Goal: Information Seeking & Learning: Learn about a topic

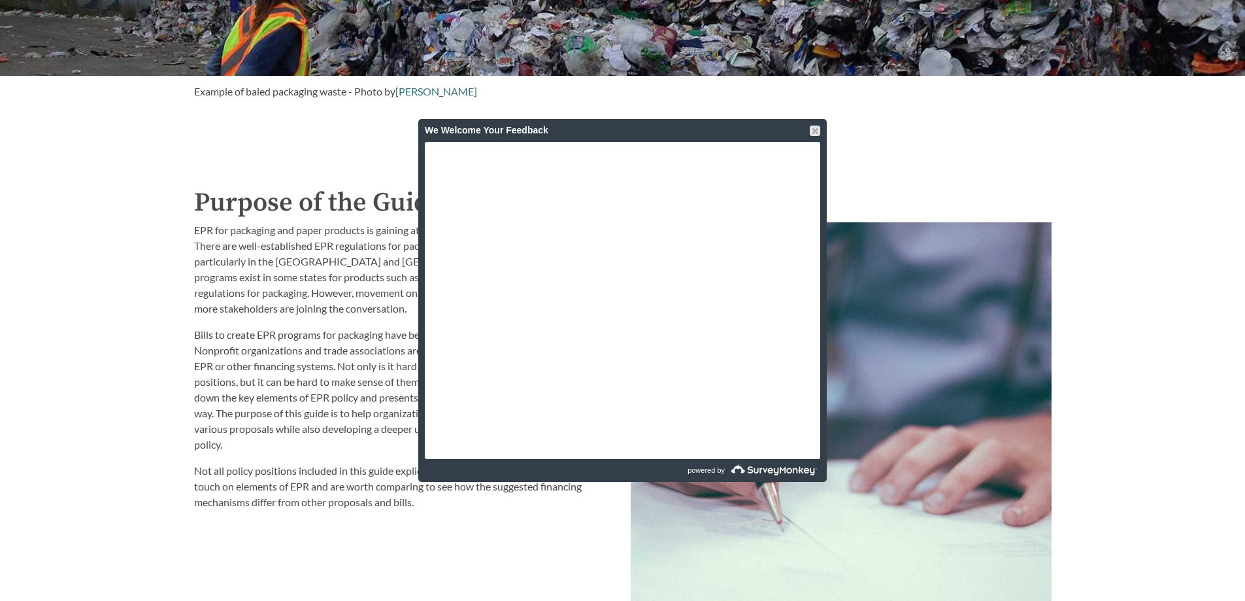
scroll to position [1372, 0]
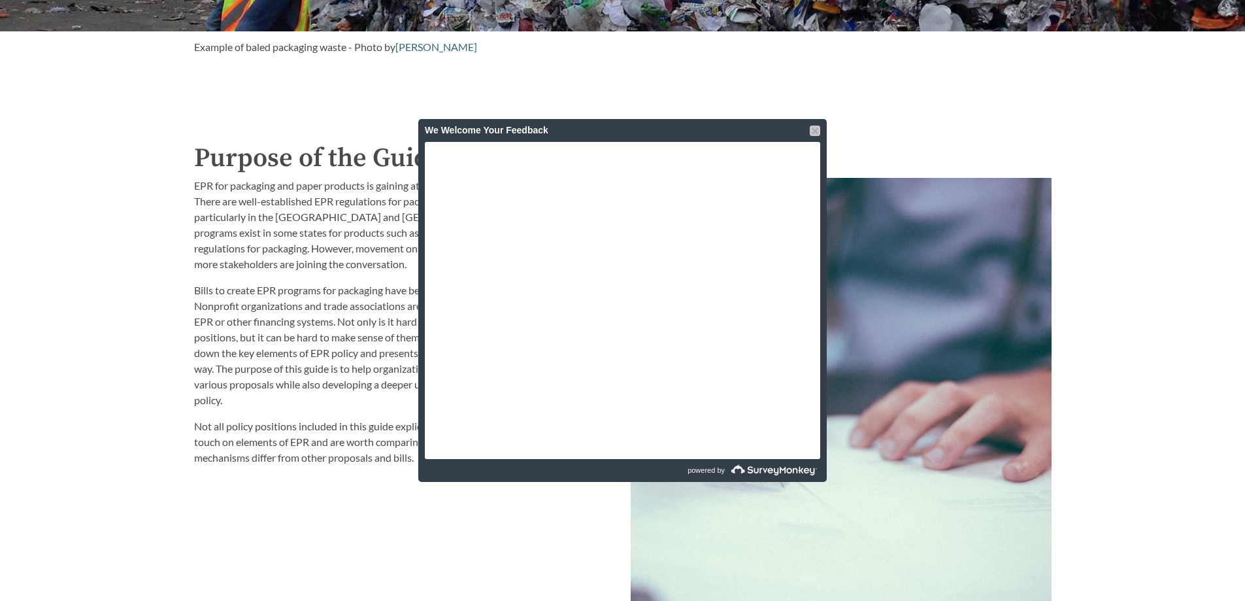
drag, startPoint x: 811, startPoint y: 128, endPoint x: 747, endPoint y: 145, distance: 66.3
click at [811, 128] on div at bounding box center [815, 130] width 10 height 10
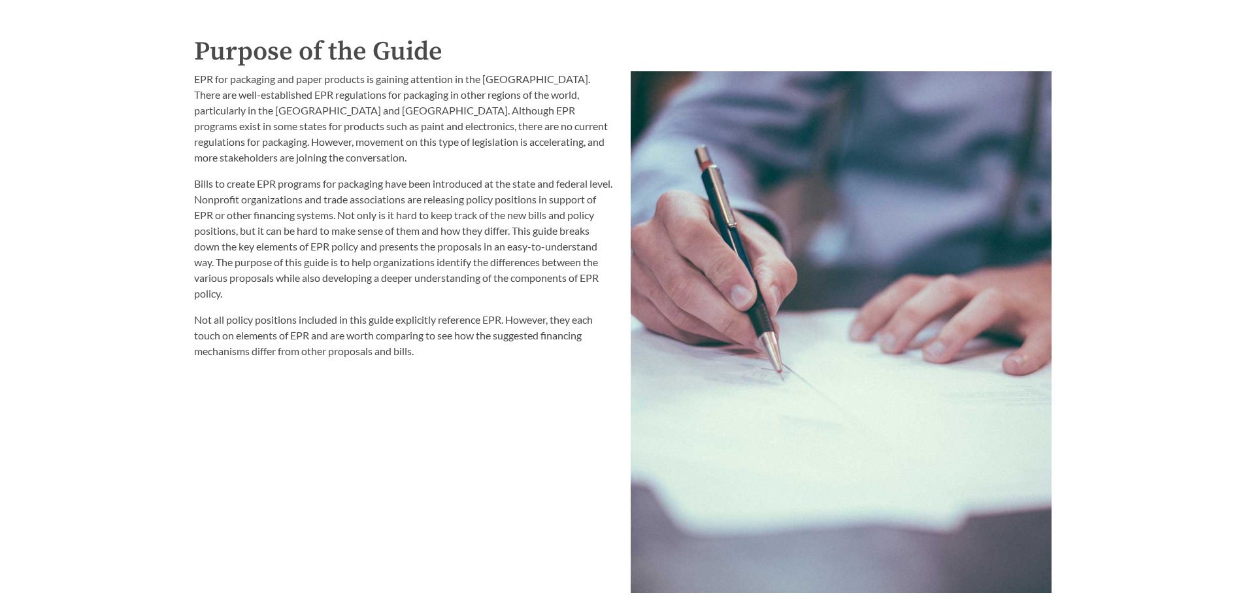
scroll to position [1438, 0]
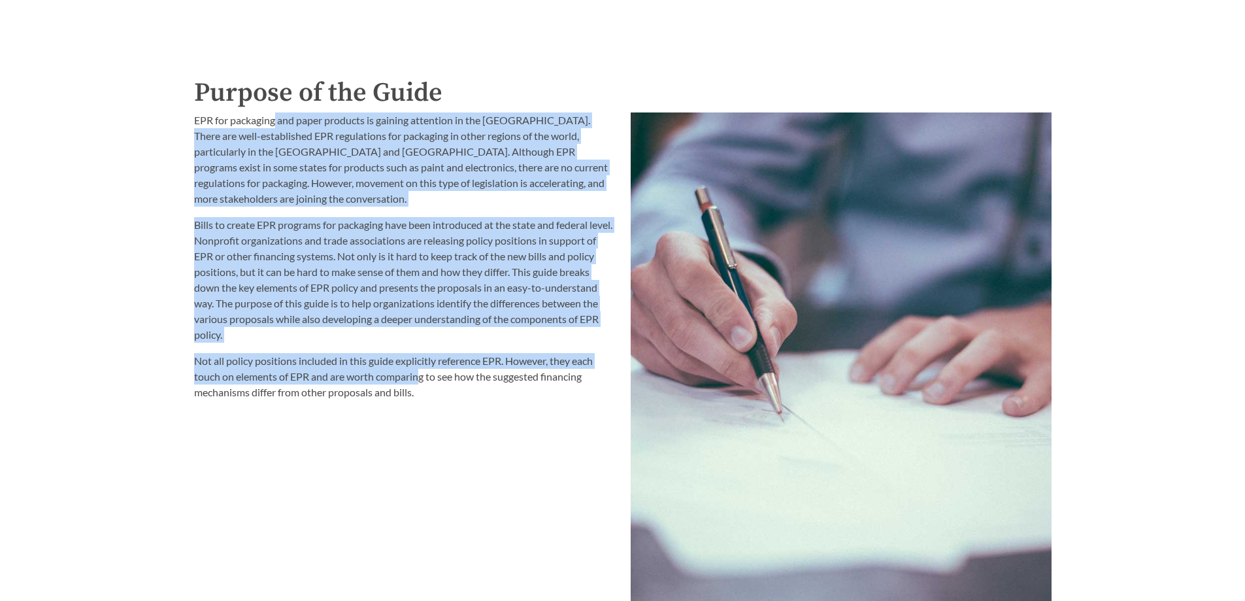
drag, startPoint x: 276, startPoint y: 127, endPoint x: 311, endPoint y: 305, distance: 181.1
click at [421, 383] on div "EPR for packaging and paper products is gaining attention in the [GEOGRAPHIC_DA…" at bounding box center [404, 256] width 421 height 288
click at [264, 283] on p "Bills to create EPR programs for packaging have been introduced at the state an…" at bounding box center [404, 279] width 421 height 125
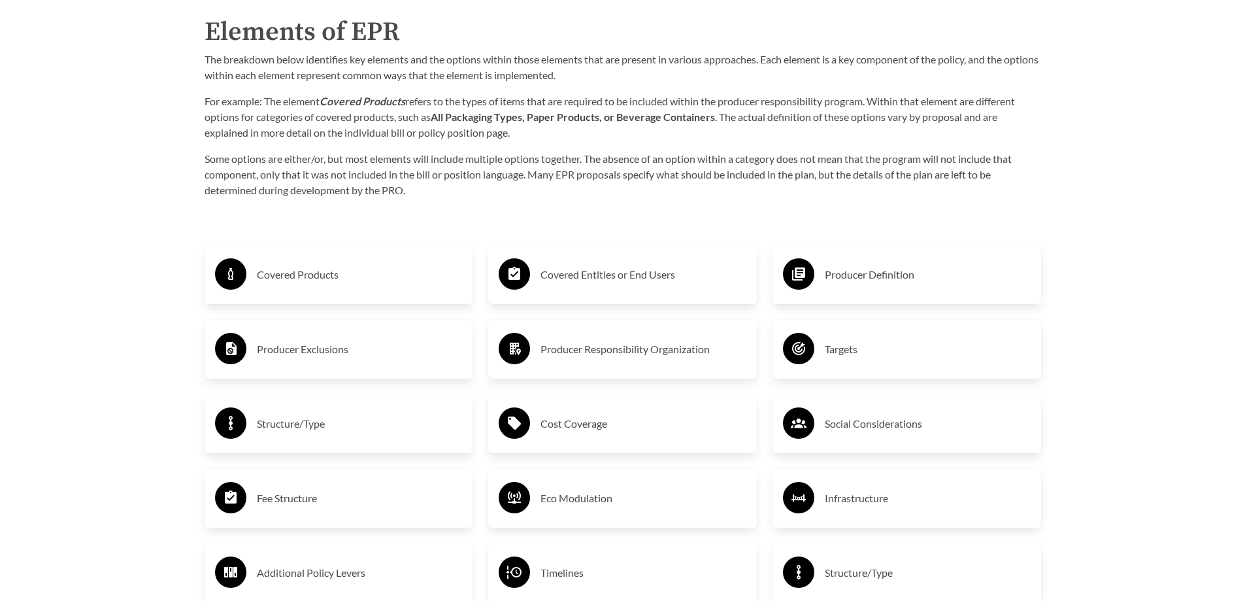
scroll to position [2157, 0]
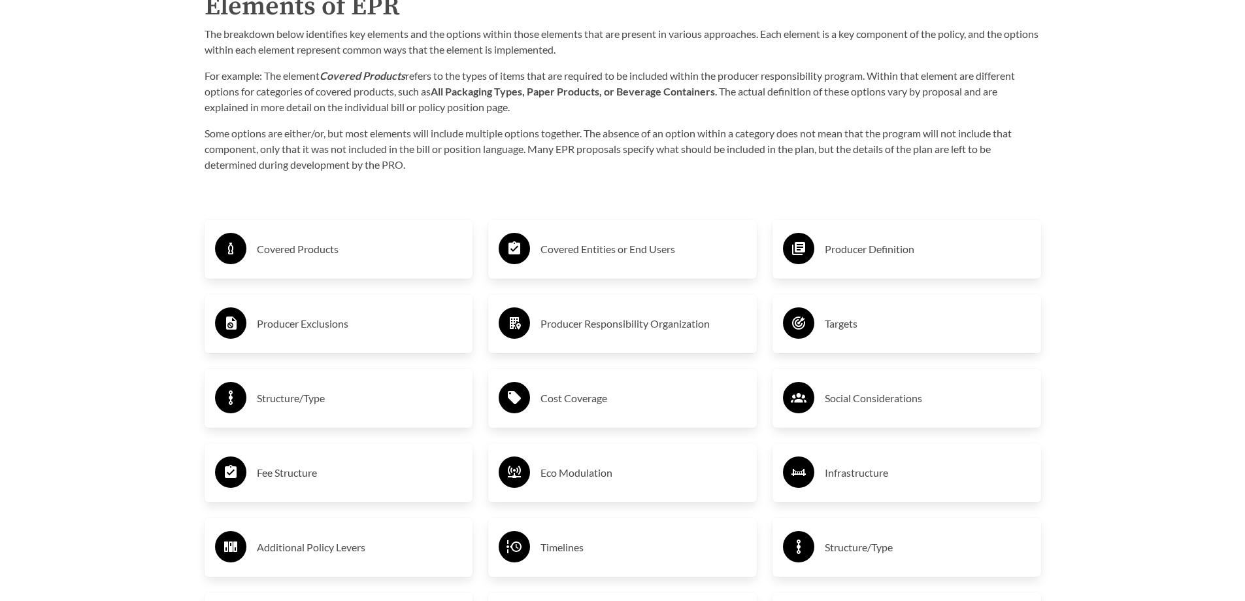
click at [273, 252] on h3 "Covered Products" at bounding box center [360, 249] width 206 height 21
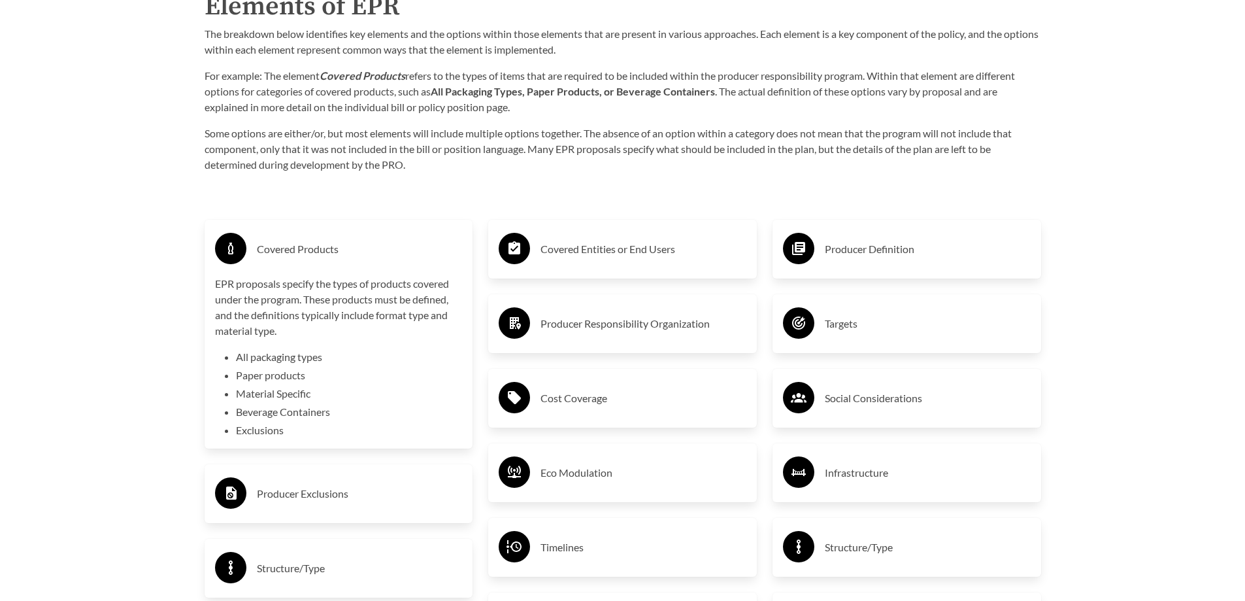
click at [326, 249] on h3 "Covered Products" at bounding box center [360, 249] width 206 height 21
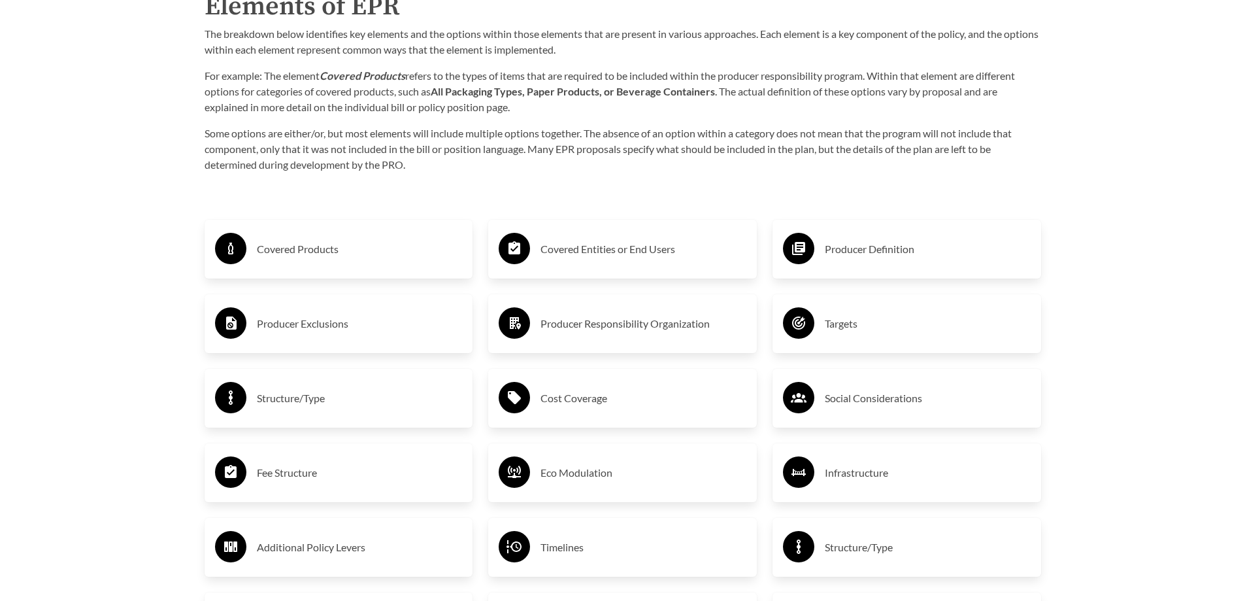
click at [327, 255] on h3 "Covered Products" at bounding box center [360, 249] width 206 height 21
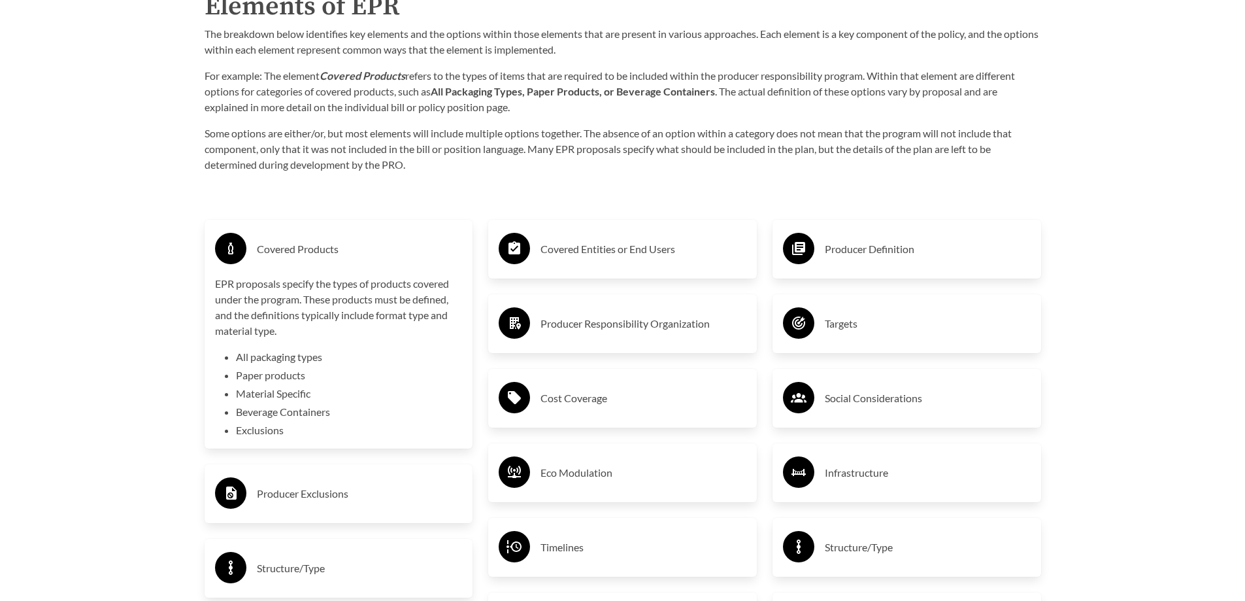
click at [267, 431] on li "Exclusions" at bounding box center [349, 430] width 227 height 16
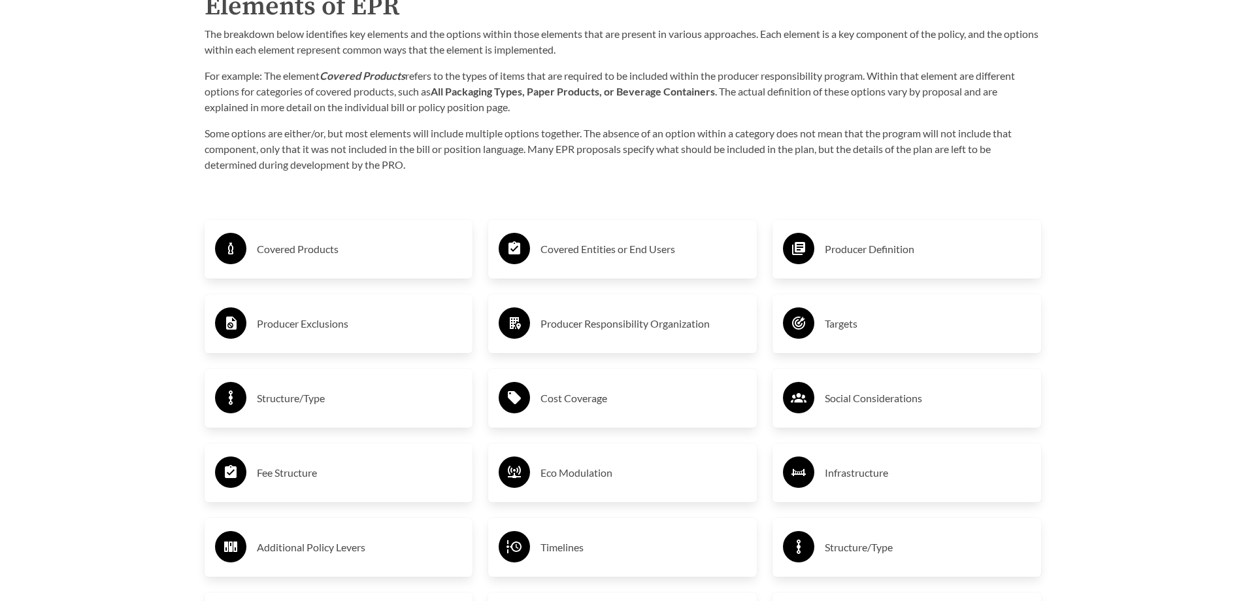
click at [289, 314] on div "Producer Exclusions" at bounding box center [339, 324] width 248 height 38
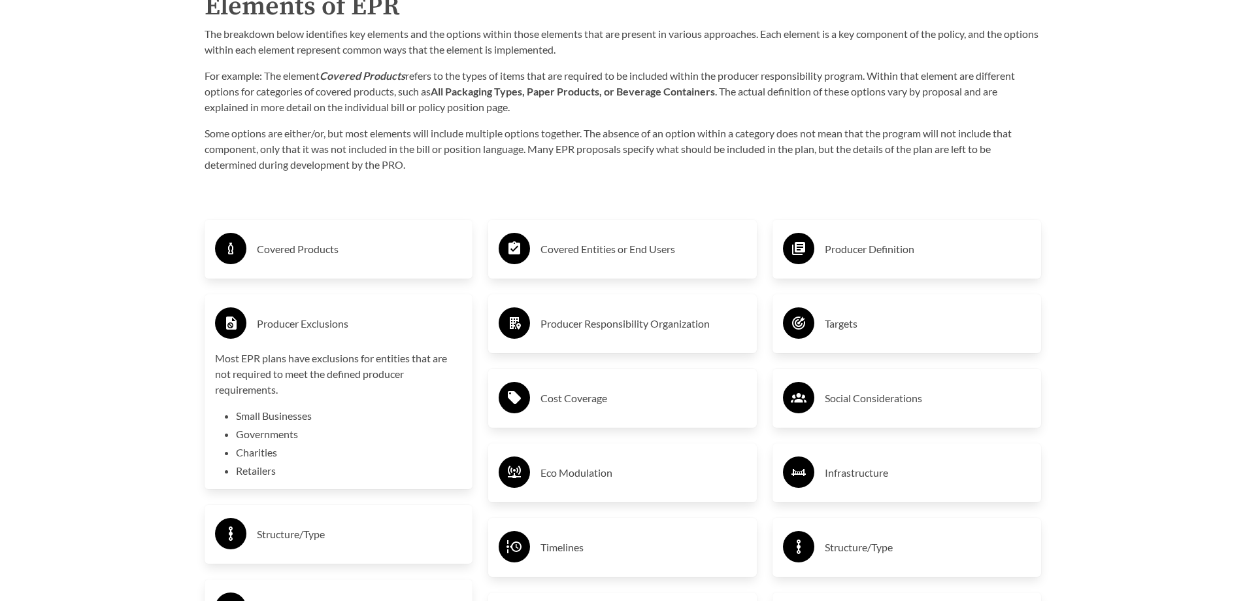
click at [331, 333] on h3 "Producer Exclusions" at bounding box center [360, 323] width 206 height 21
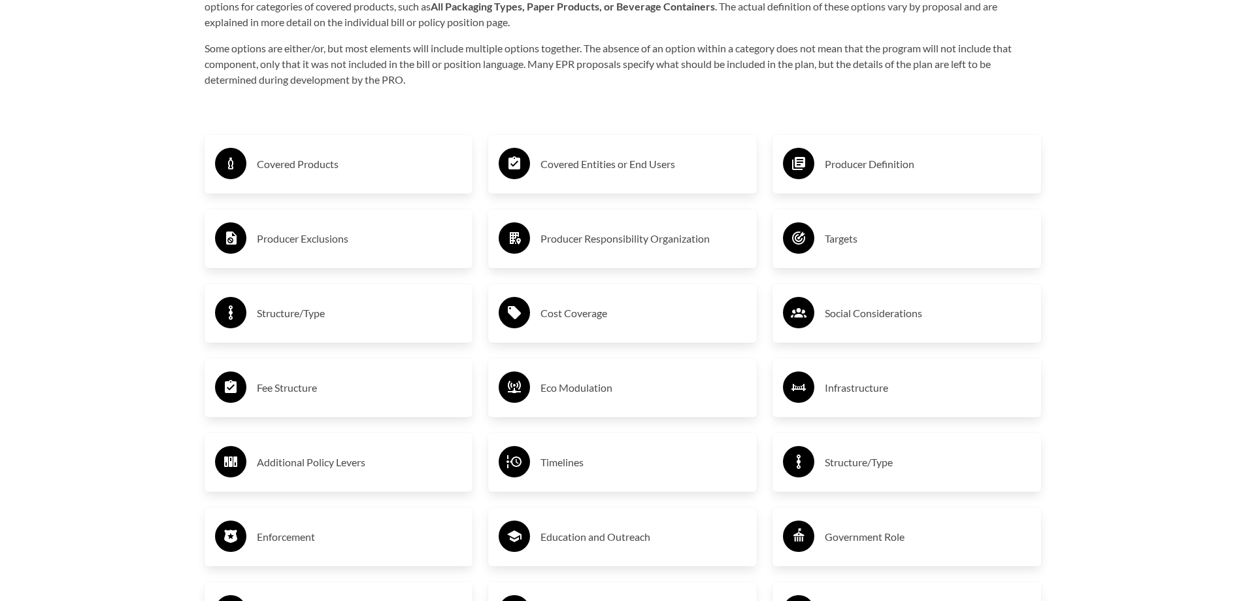
scroll to position [2353, 0]
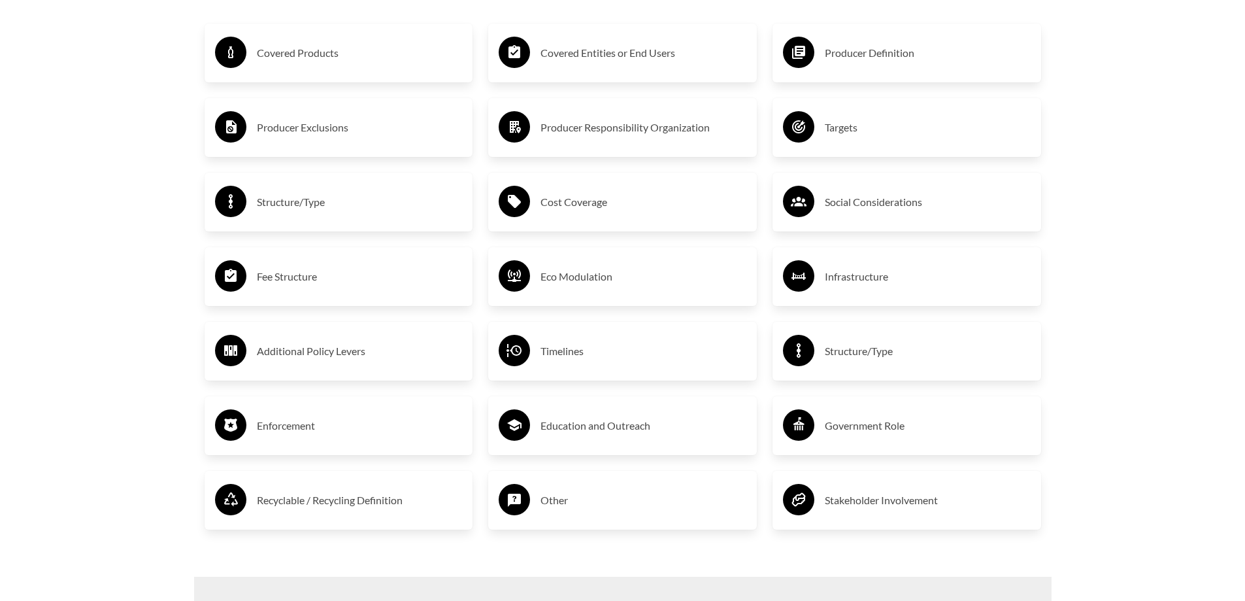
click at [916, 57] on h3 "Producer Definition" at bounding box center [928, 52] width 206 height 21
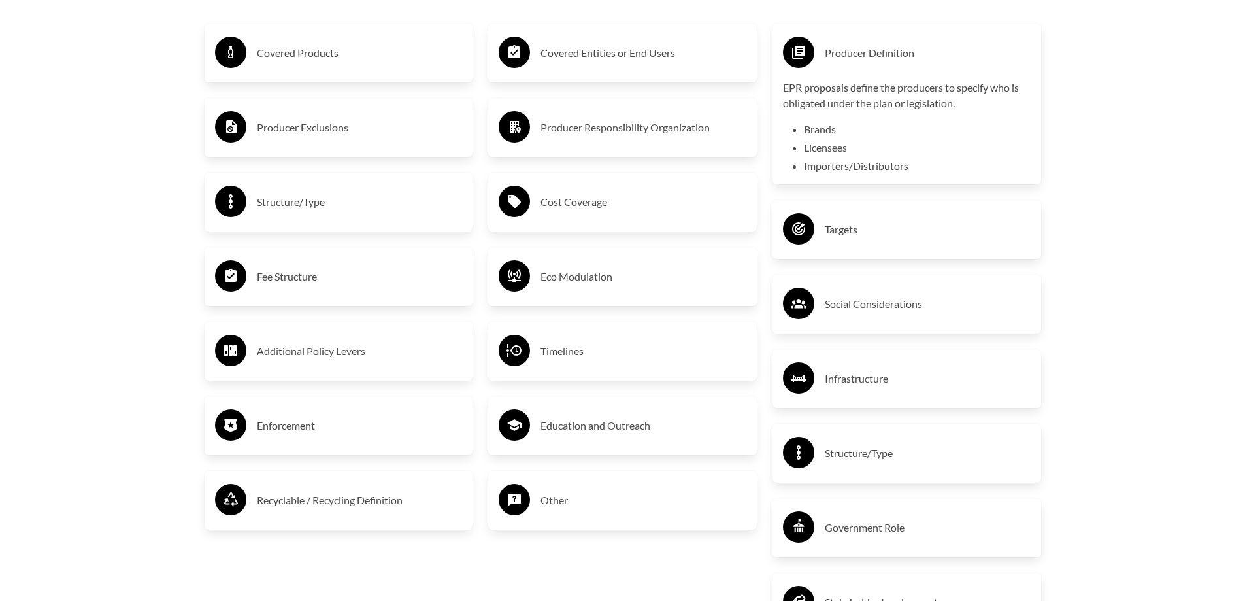
click at [880, 55] on h3 "Producer Definition" at bounding box center [928, 52] width 206 height 21
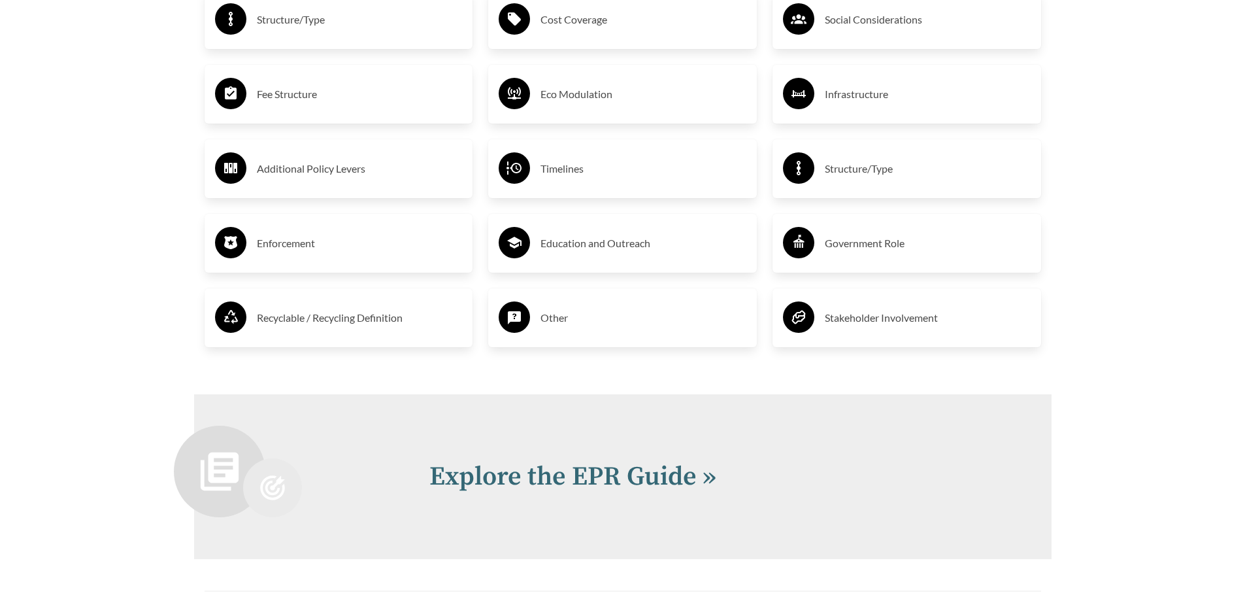
scroll to position [2549, 0]
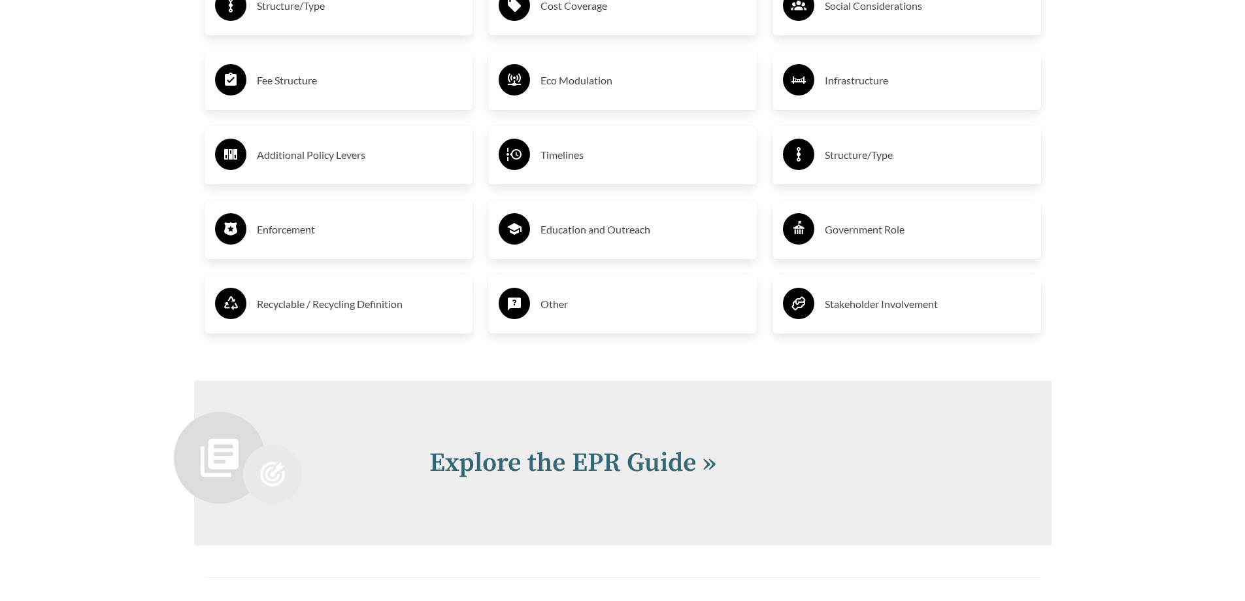
click at [328, 225] on h3 "Enforcement" at bounding box center [360, 229] width 206 height 21
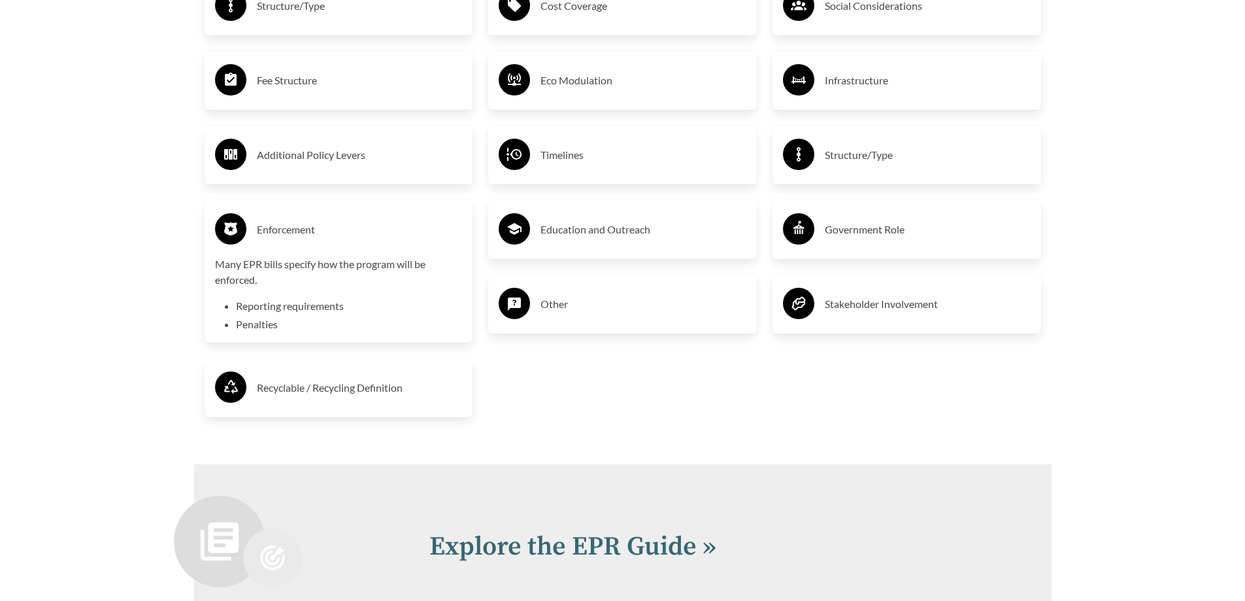
click at [328, 225] on h3 "Enforcement" at bounding box center [360, 229] width 206 height 21
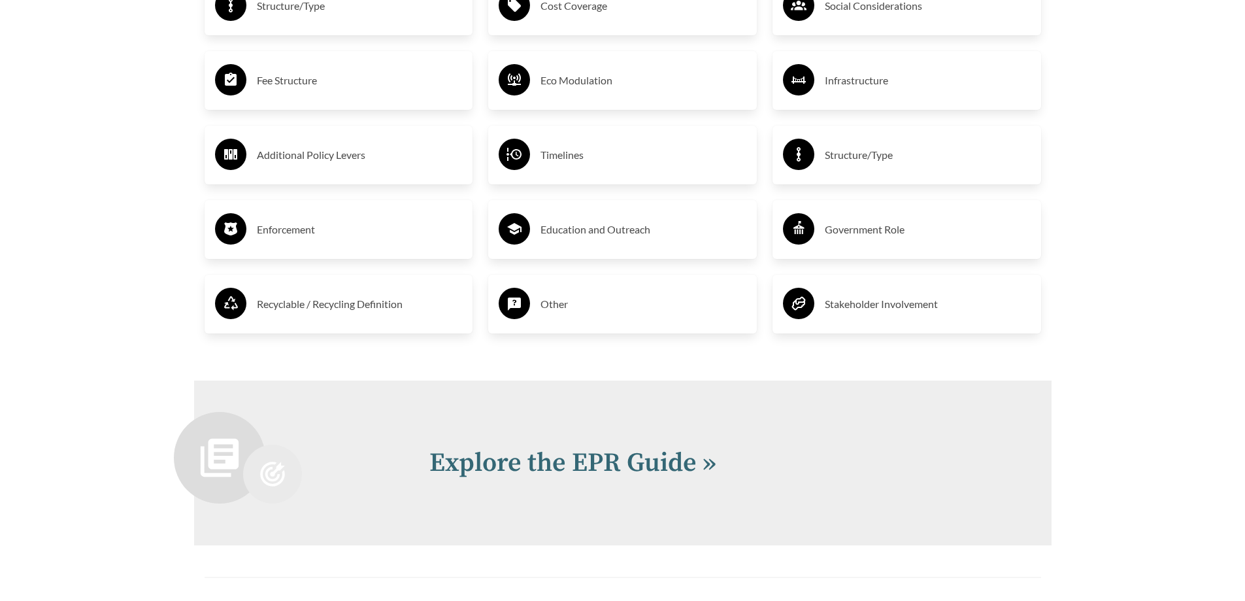
click at [384, 298] on h3 "Recyclable / Recycling Definition" at bounding box center [360, 303] width 206 height 21
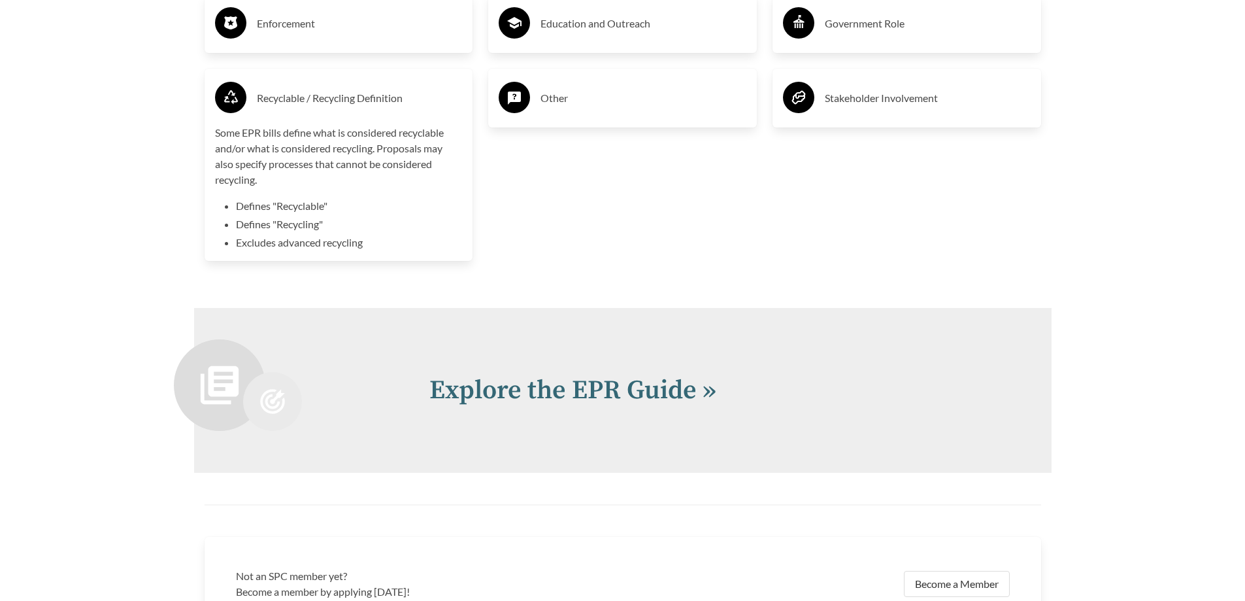
scroll to position [2679, 0]
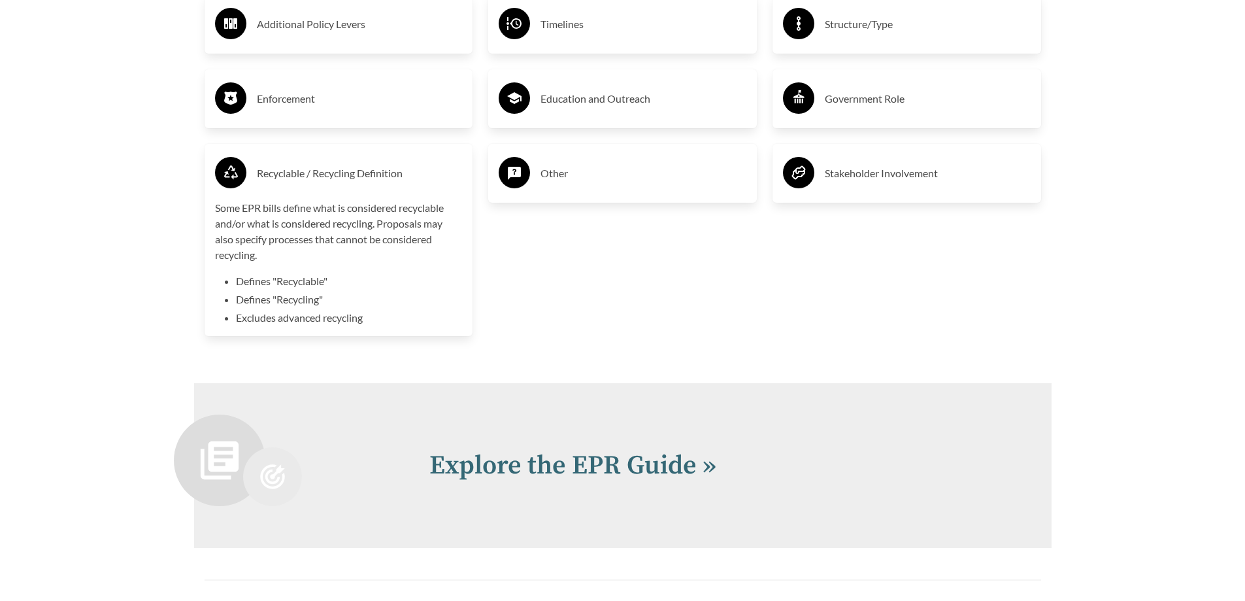
click at [315, 173] on h3 "Recyclable / Recycling Definition" at bounding box center [360, 173] width 206 height 21
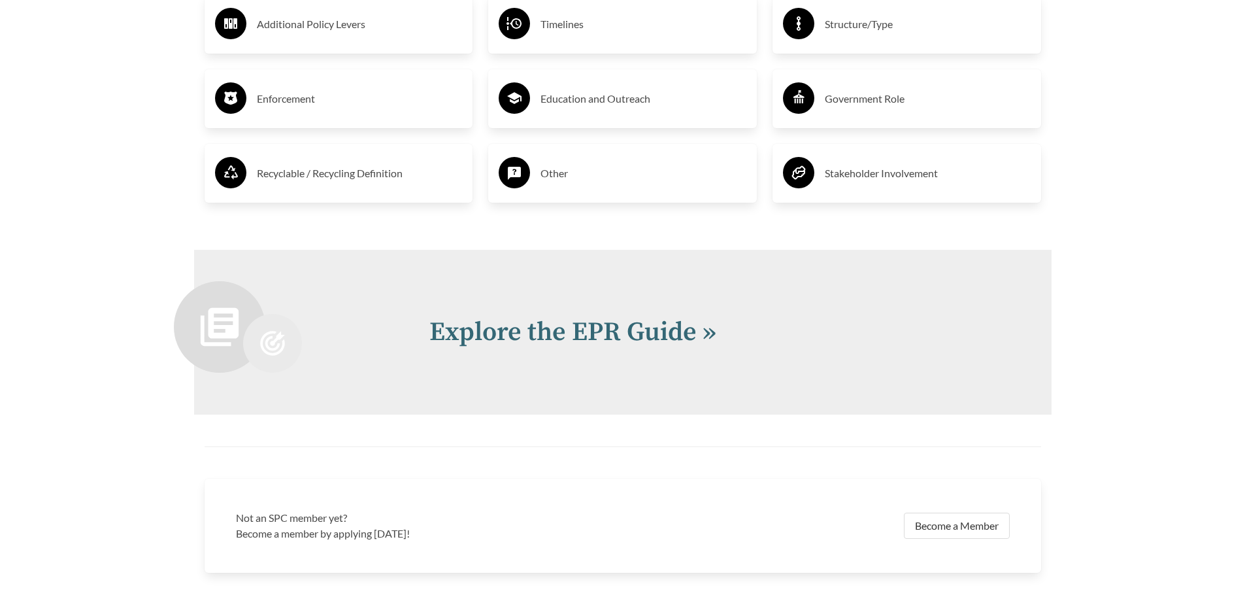
click at [648, 182] on h3 "Other" at bounding box center [643, 173] width 206 height 21
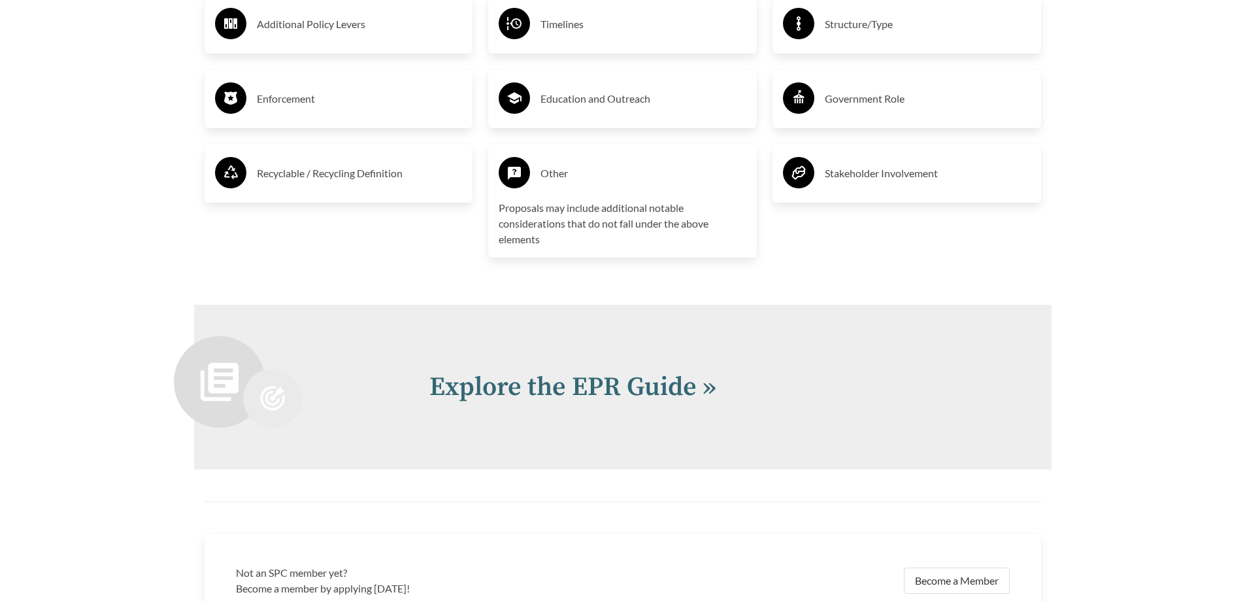
click at [648, 182] on h3 "Other" at bounding box center [643, 173] width 206 height 21
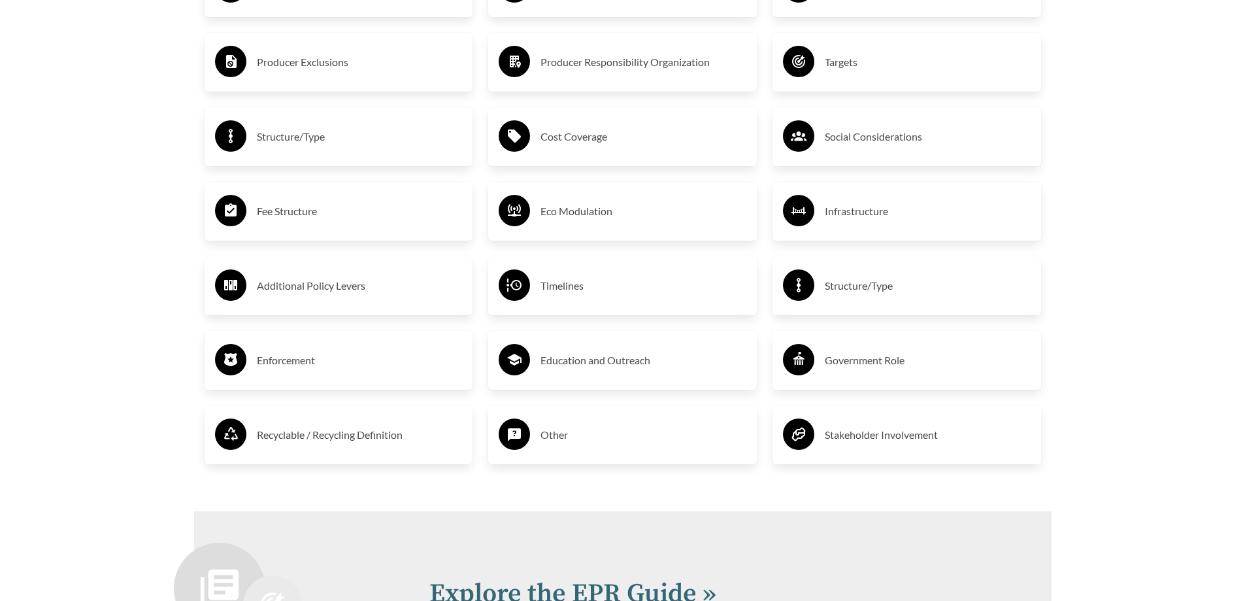
scroll to position [2091, 0]
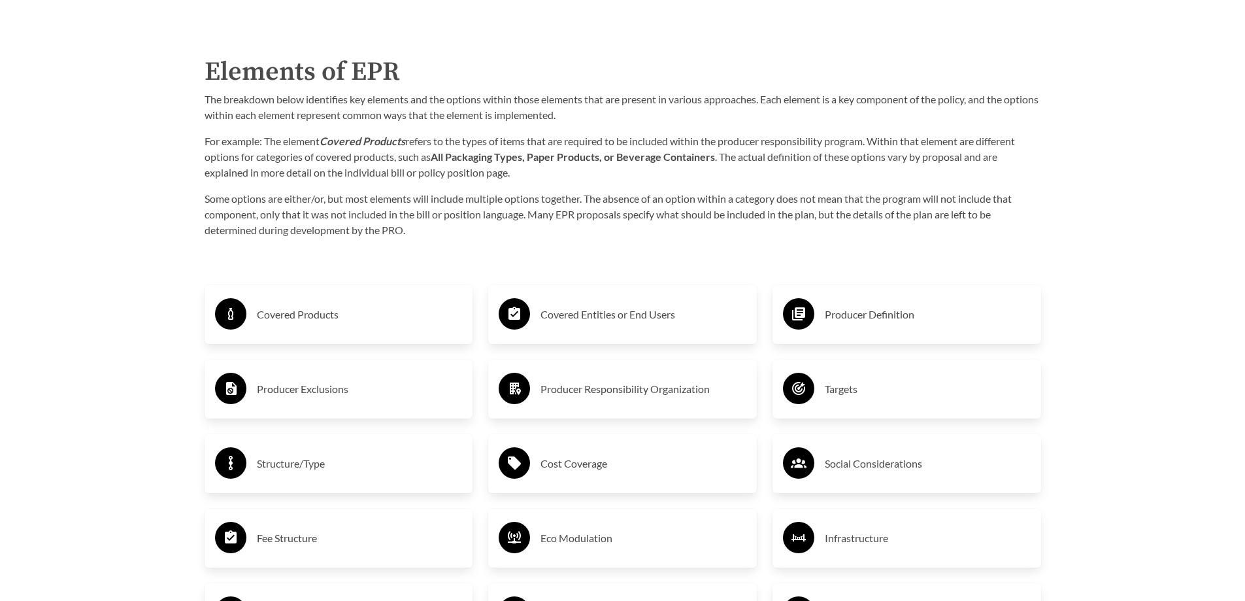
click at [885, 388] on h3 "Targets" at bounding box center [928, 388] width 206 height 21
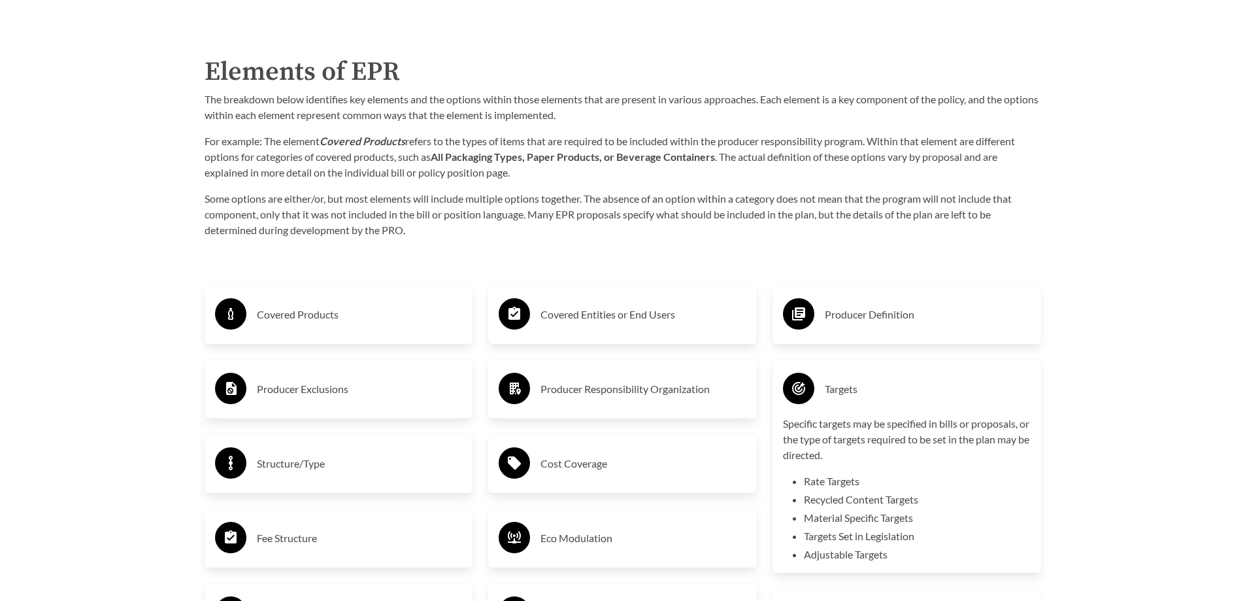
click at [918, 390] on h3 "Targets" at bounding box center [928, 388] width 206 height 21
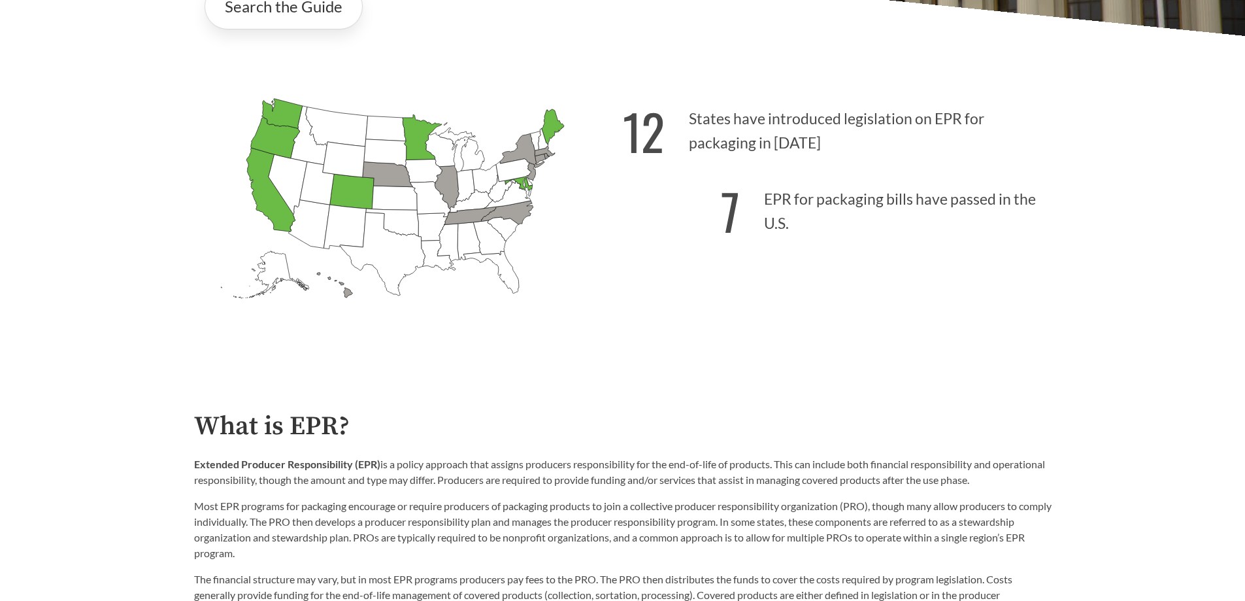
scroll to position [588, 0]
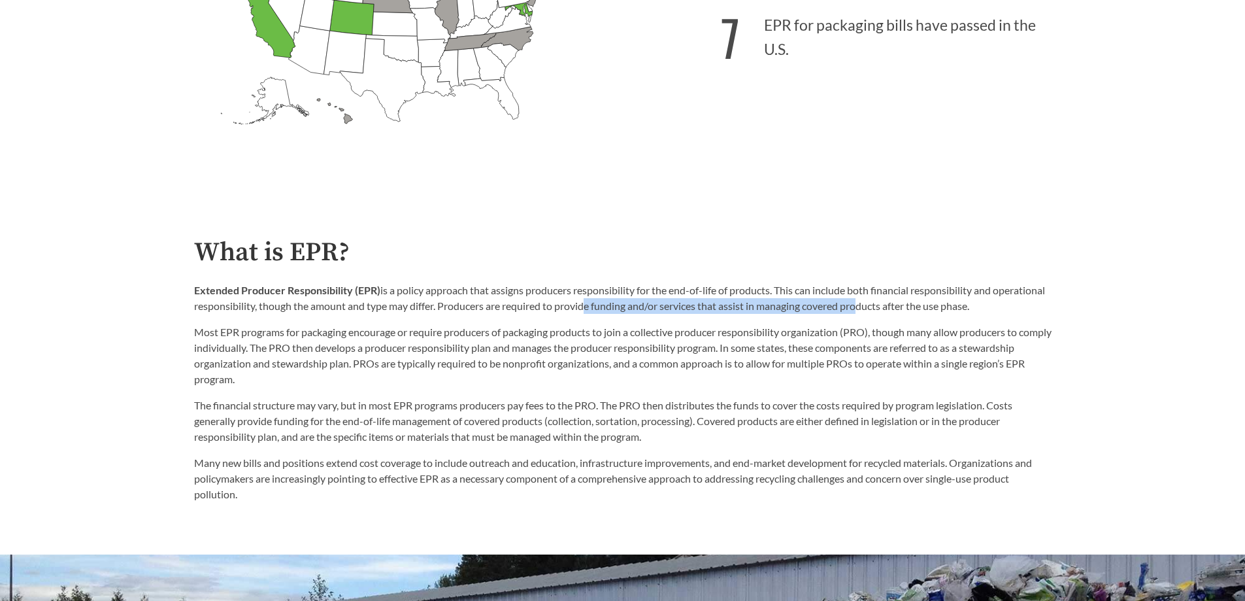
drag, startPoint x: 637, startPoint y: 301, endPoint x: 915, endPoint y: 301, distance: 278.4
click at [915, 301] on p "Extended Producer Responsibility (EPR) is a policy approach that assigns produc…" at bounding box center [622, 297] width 857 height 31
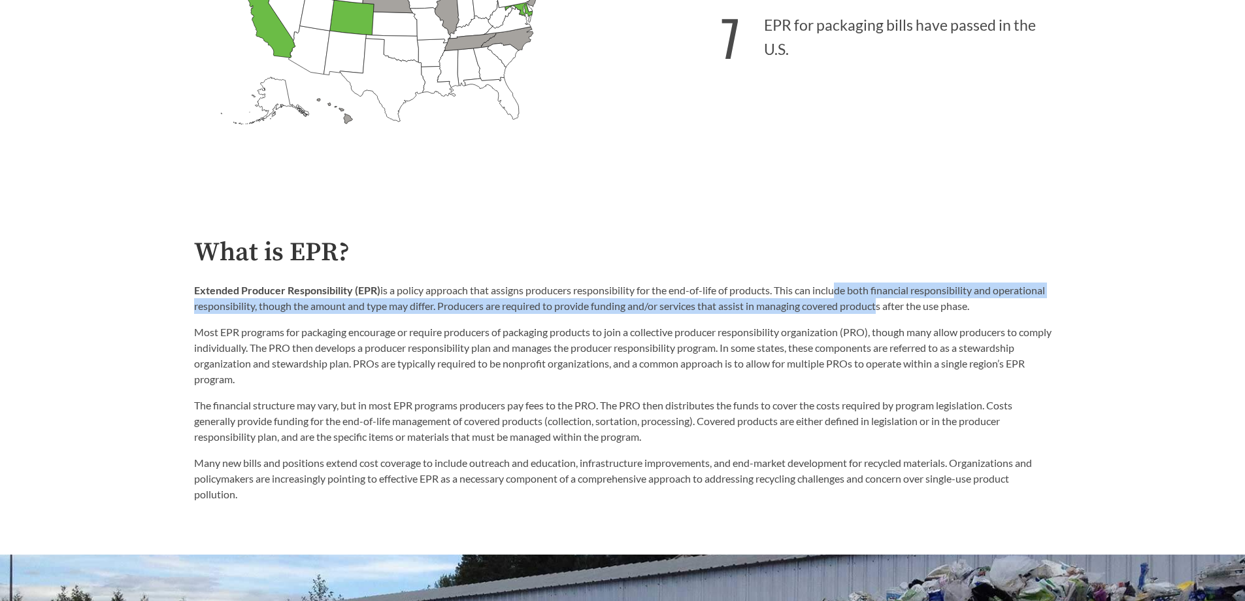
drag, startPoint x: 836, startPoint y: 294, endPoint x: 937, endPoint y: 314, distance: 103.2
click at [937, 314] on p "Extended Producer Responsibility (EPR) is a policy approach that assigns produc…" at bounding box center [622, 297] width 857 height 31
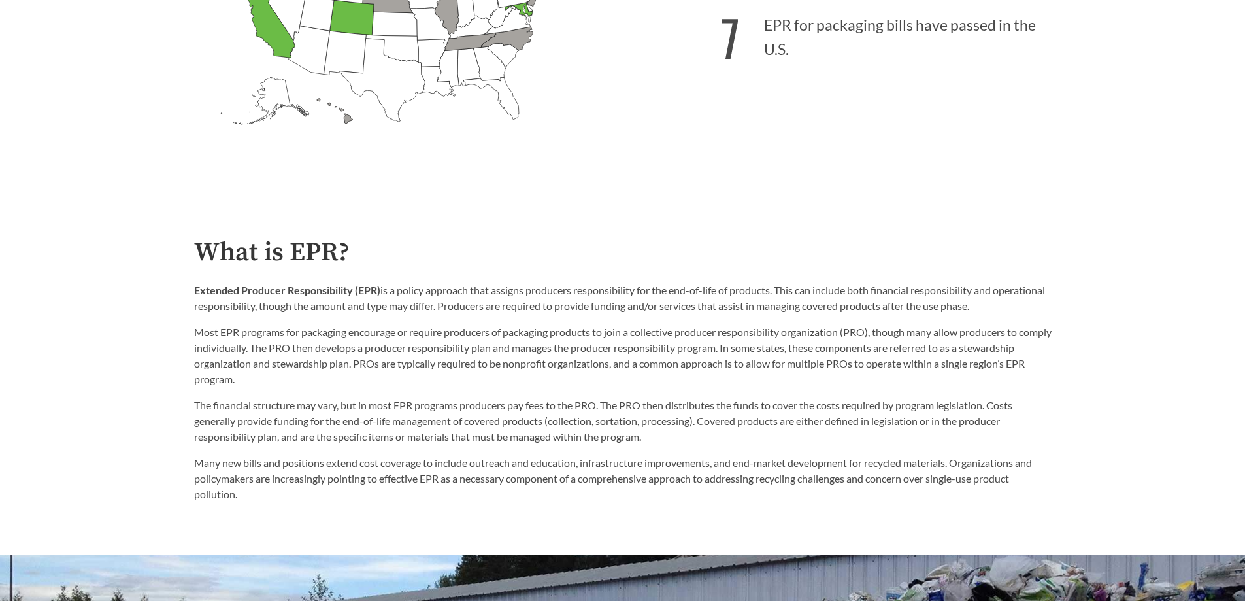
click at [780, 319] on div "Extended Producer Responsibility (EPR) is a policy approach that assigns produc…" at bounding box center [622, 334] width 857 height 105
drag, startPoint x: 672, startPoint y: 300, endPoint x: 797, endPoint y: 307, distance: 125.0
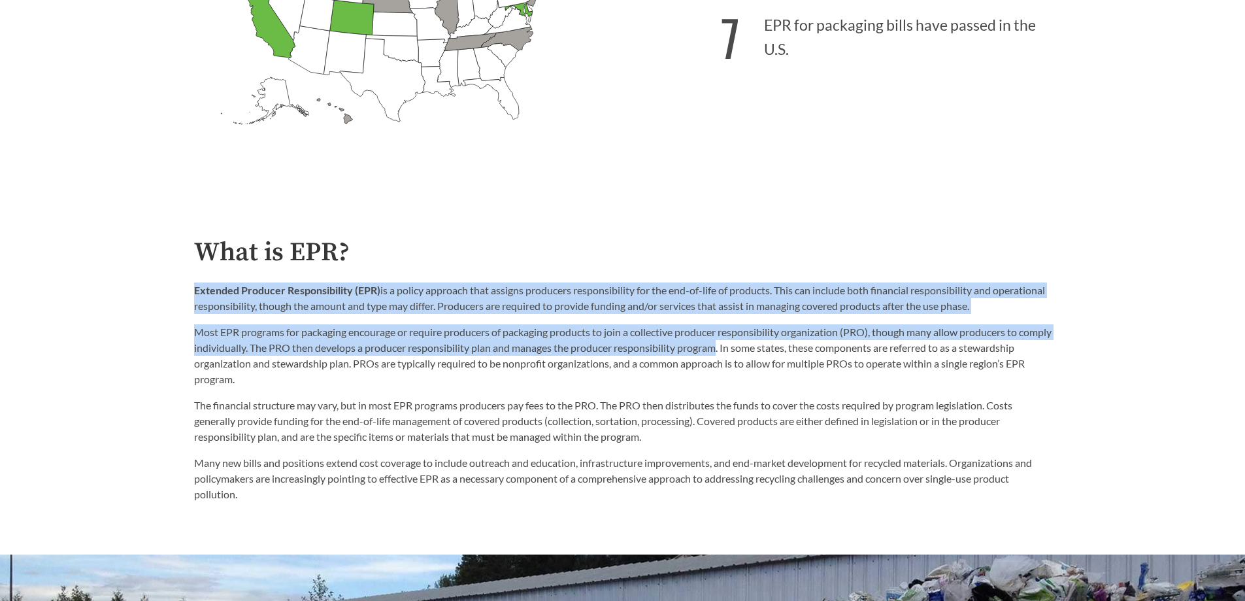
drag, startPoint x: 188, startPoint y: 298, endPoint x: 774, endPoint y: 348, distance: 588.9
drag, startPoint x: 452, startPoint y: 348, endPoint x: 386, endPoint y: 326, distance: 69.4
click at [451, 348] on p "Most EPR programs for packaging encourage or require producers of packaging pro…" at bounding box center [622, 355] width 857 height 63
click at [359, 288] on strong "Extended Producer Responsibility (EPR)" at bounding box center [287, 290] width 186 height 12
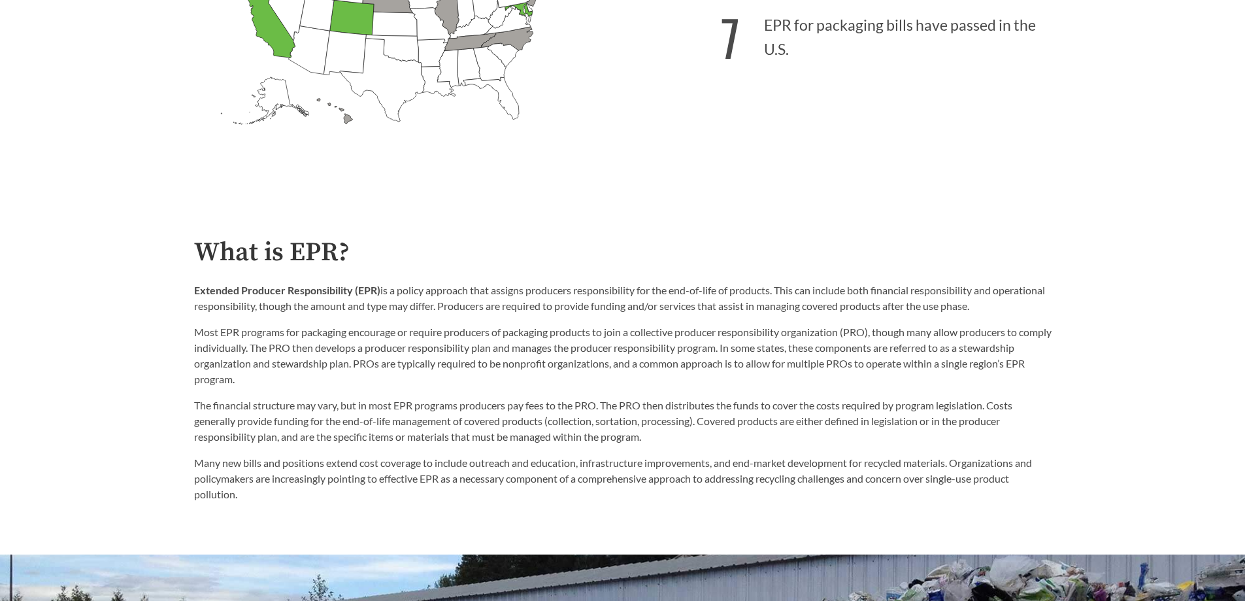
drag, startPoint x: 359, startPoint y: 320, endPoint x: 307, endPoint y: 303, distance: 55.0
click at [307, 303] on p "Extended Producer Responsibility (EPR) is a policy approach that assigns produc…" at bounding box center [622, 297] width 857 height 31
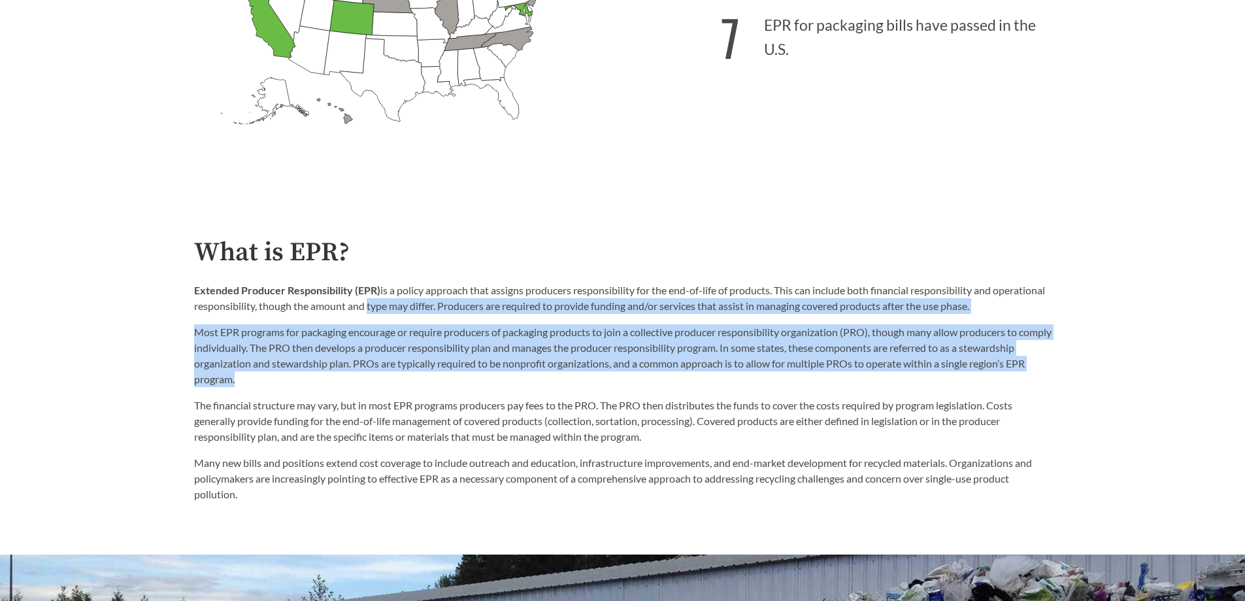
drag, startPoint x: 419, startPoint y: 301, endPoint x: 674, endPoint y: 388, distance: 269.9
click at [674, 387] on div "Extended Producer Responsibility (EPR) is a policy approach that assigns produc…" at bounding box center [622, 334] width 857 height 105
click at [365, 376] on p "Most EPR programs for packaging encourage or require producers of packaging pro…" at bounding box center [622, 355] width 857 height 63
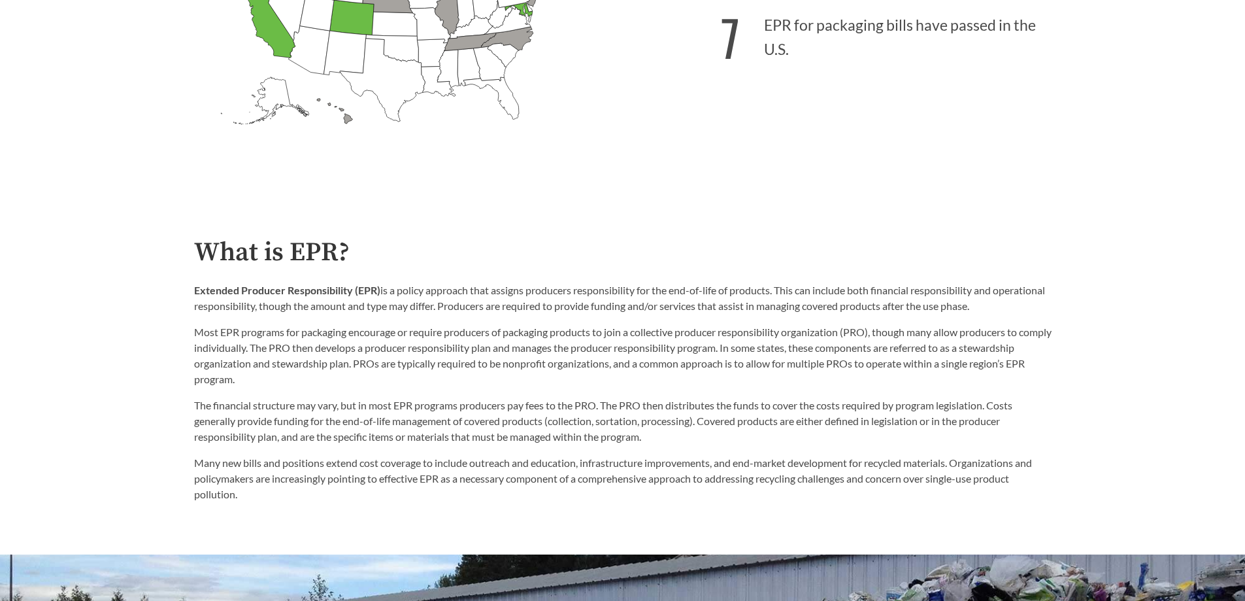
click at [269, 314] on p "Extended Producer Responsibility (EPR) is a policy approach that assigns produc…" at bounding box center [622, 297] width 857 height 31
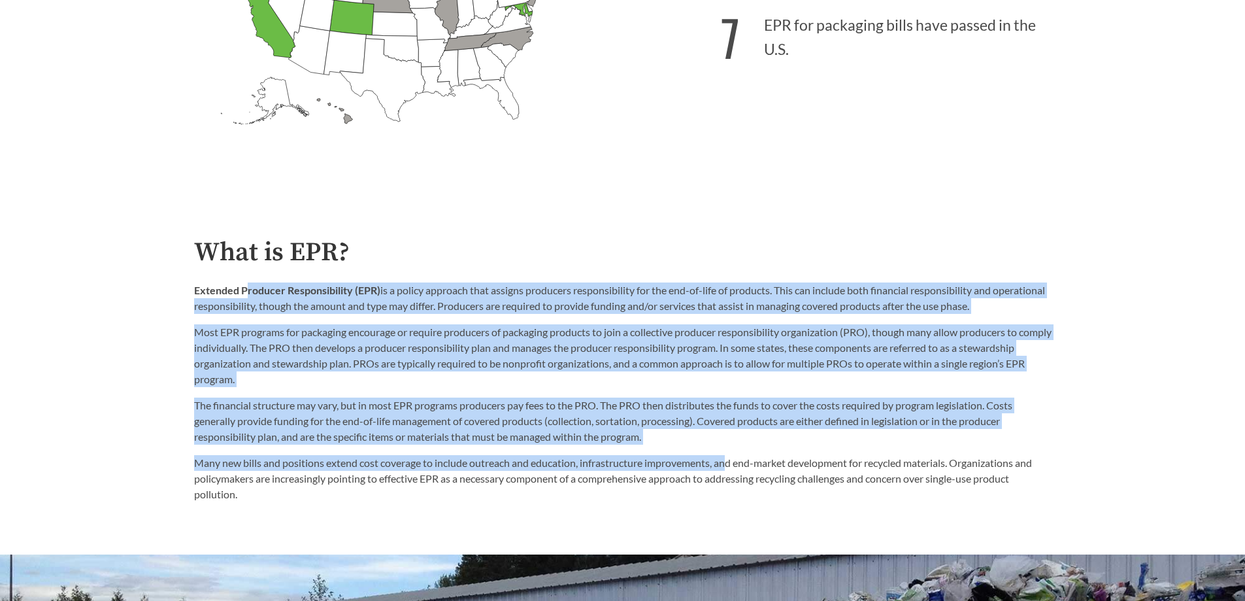
drag, startPoint x: 288, startPoint y: 271, endPoint x: 744, endPoint y: 467, distance: 495.9
click at [744, 467] on div "What is EPR? Extended Producer Responsibility (EPR) is a policy approach that a…" at bounding box center [622, 370] width 857 height 264
click at [459, 403] on p "The financial structure may vary, but in most EPR programs producers pay fees t…" at bounding box center [622, 420] width 857 height 47
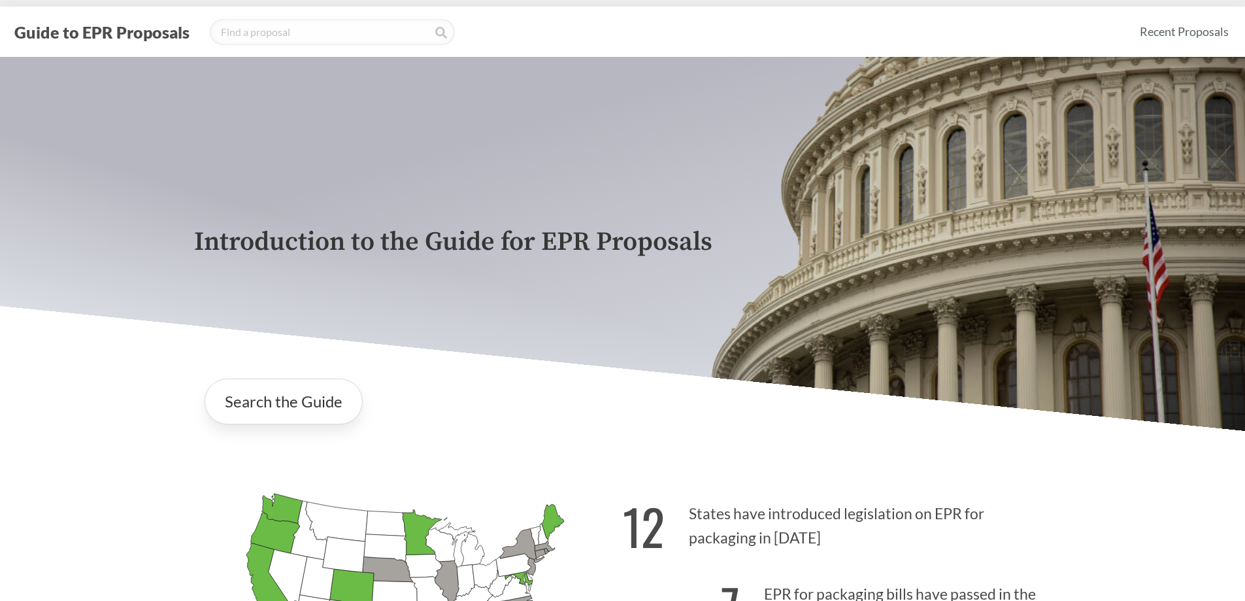
scroll to position [0, 0]
